Goal: Task Accomplishment & Management: Manage account settings

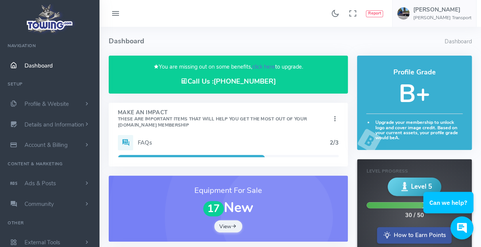
click at [264, 64] on link "click here" at bounding box center [263, 67] width 23 height 8
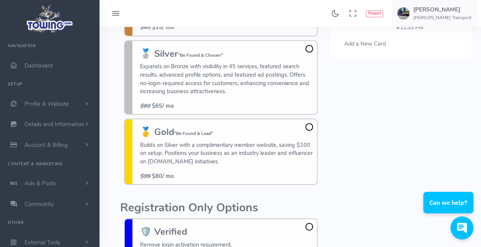
scroll to position [138, 0]
